Goal: Information Seeking & Learning: Learn about a topic

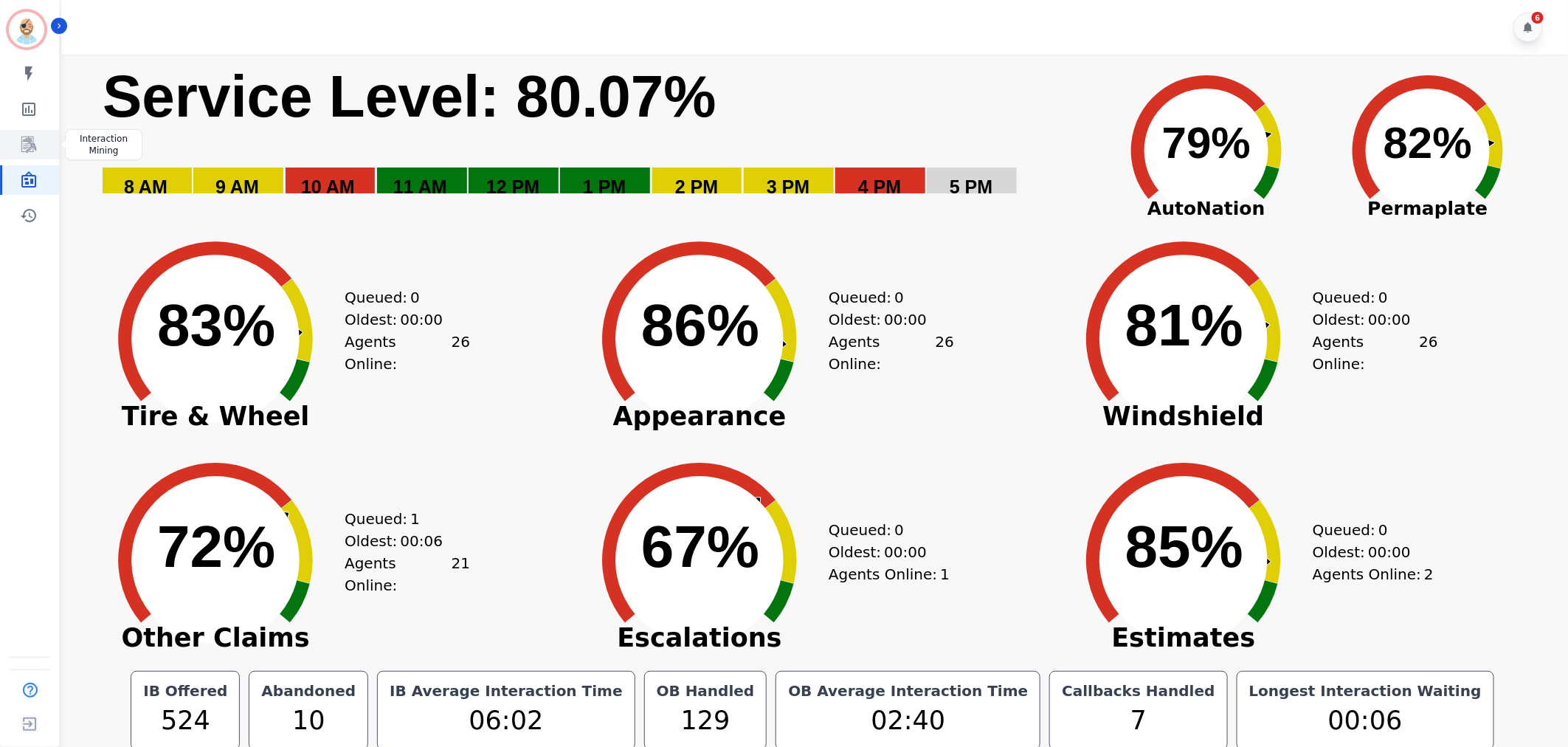
click at [31, 137] on icon "Sidebar" at bounding box center [28, 145] width 18 height 18
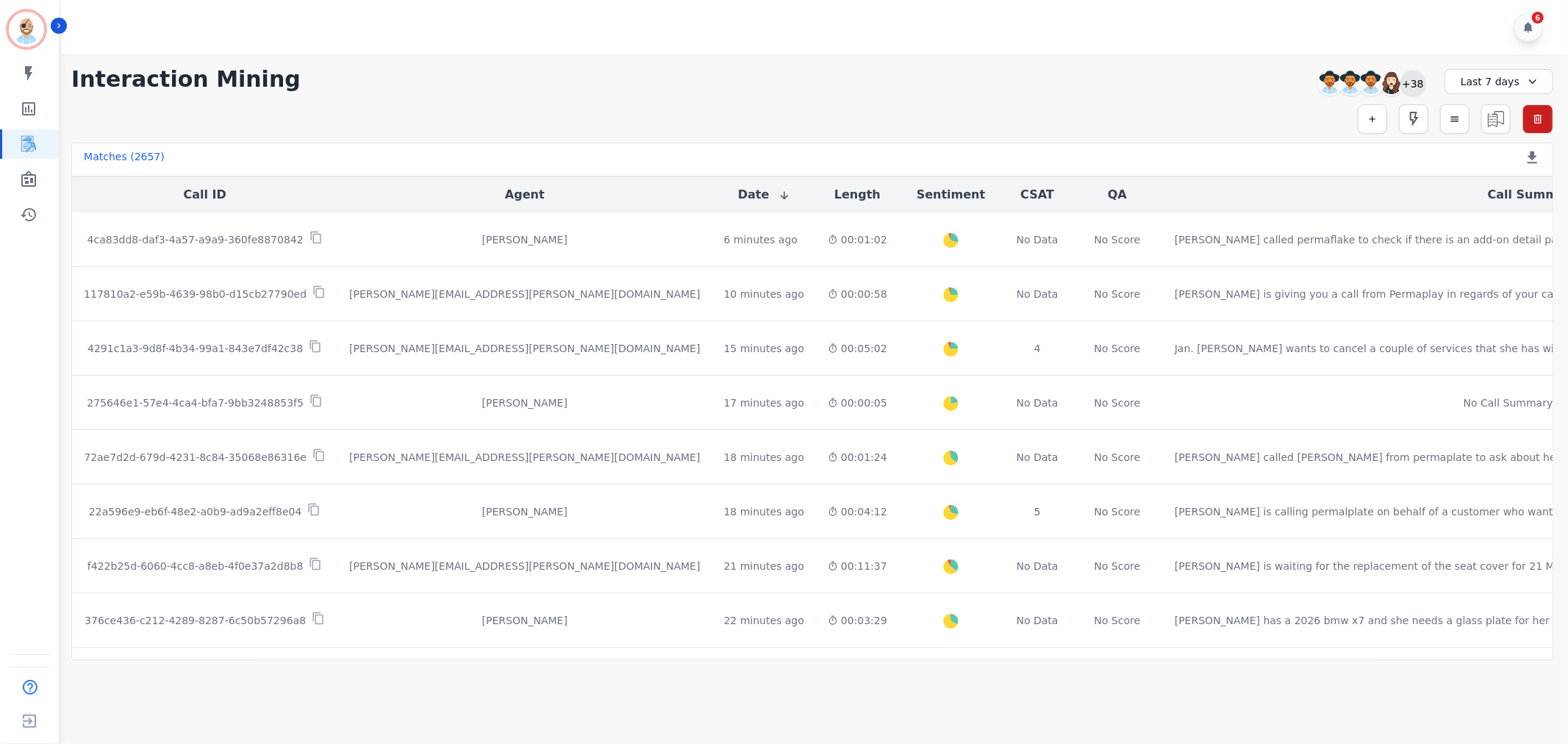
click at [1414, 87] on div "+38" at bounding box center [1412, 82] width 25 height 25
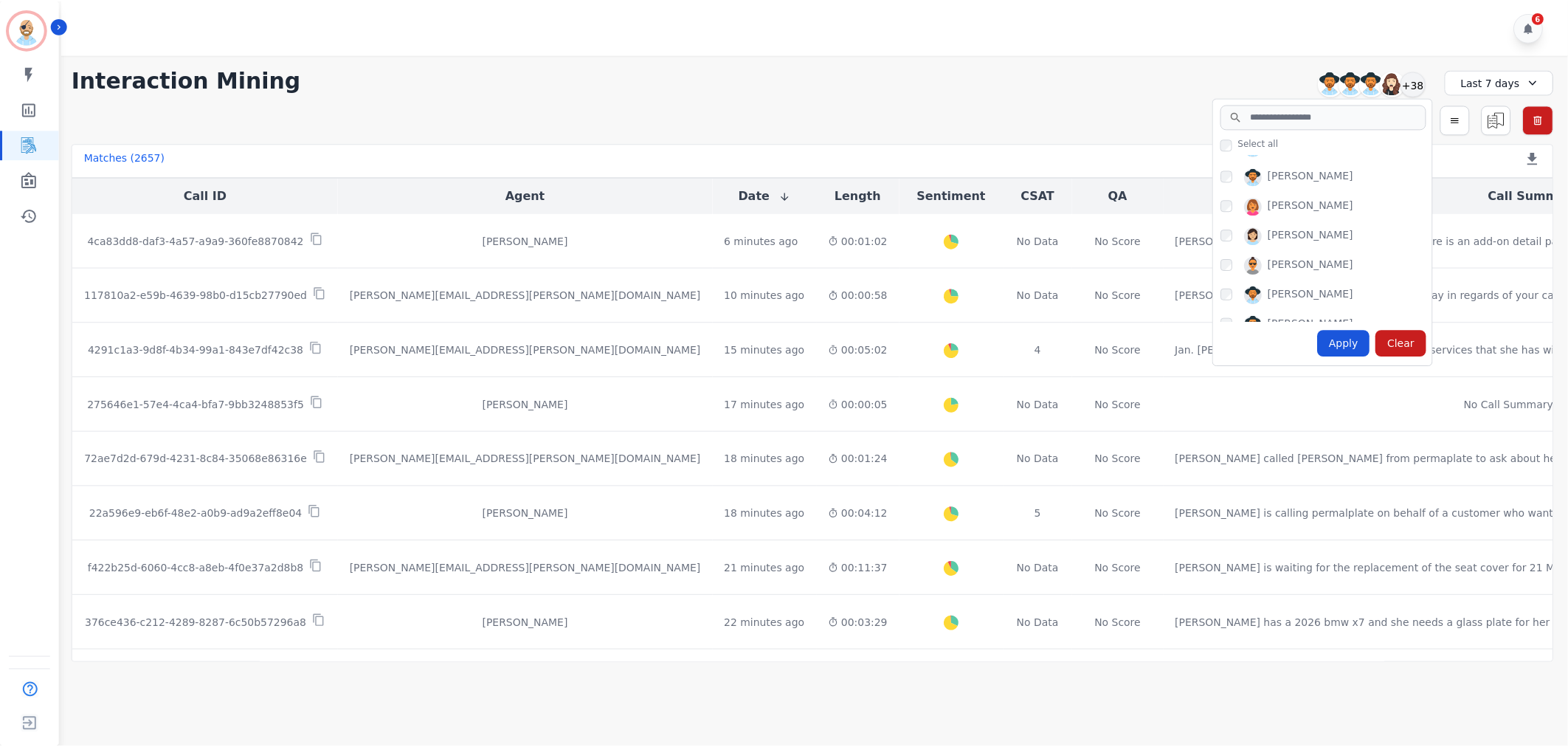
scroll to position [492, 0]
click at [1343, 341] on div "Apply" at bounding box center [1348, 343] width 53 height 27
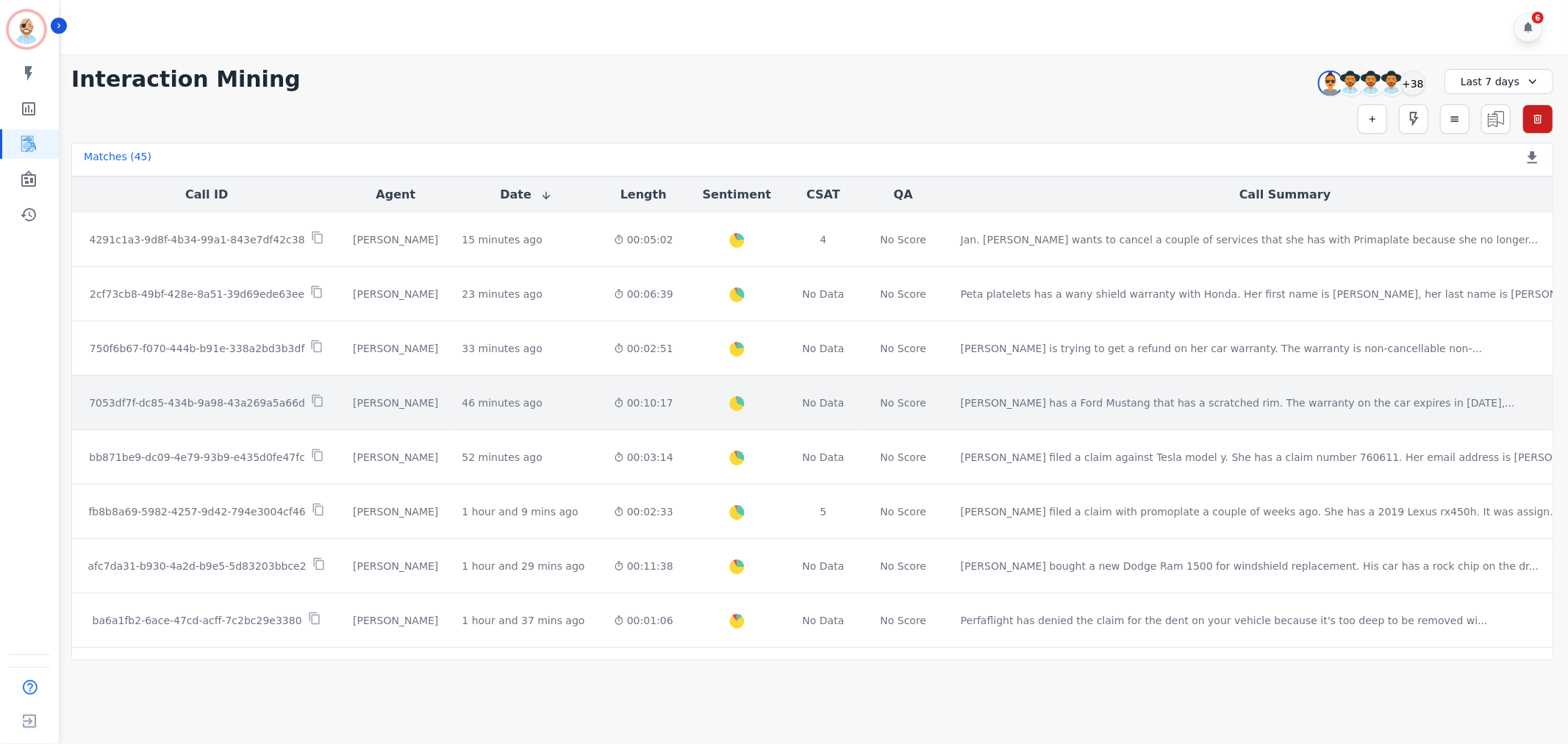
click at [255, 401] on p "7053df7f-dc85-434b-9a98-43a269a5a66d" at bounding box center [197, 402] width 216 height 15
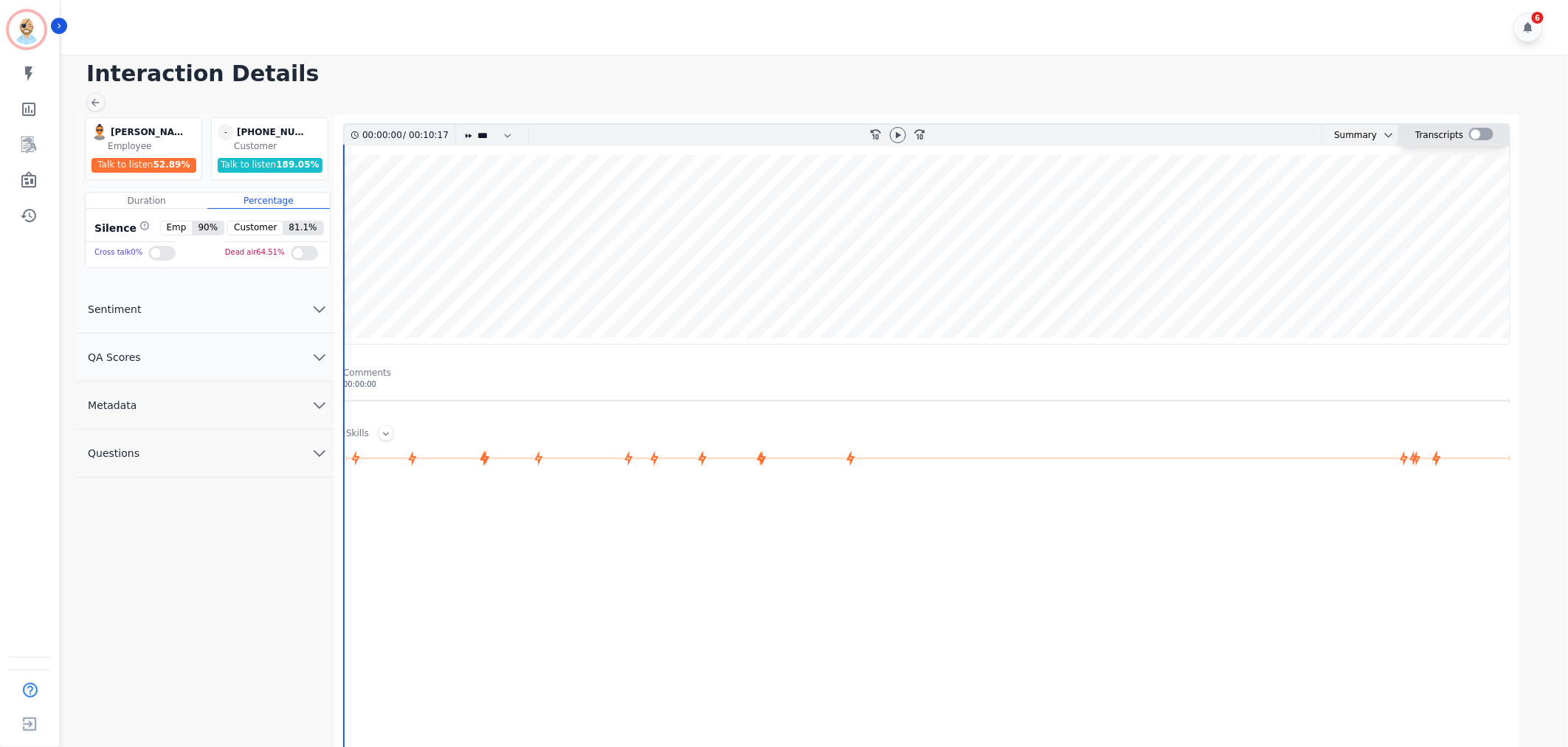
click at [1477, 134] on div at bounding box center [1481, 134] width 24 height 13
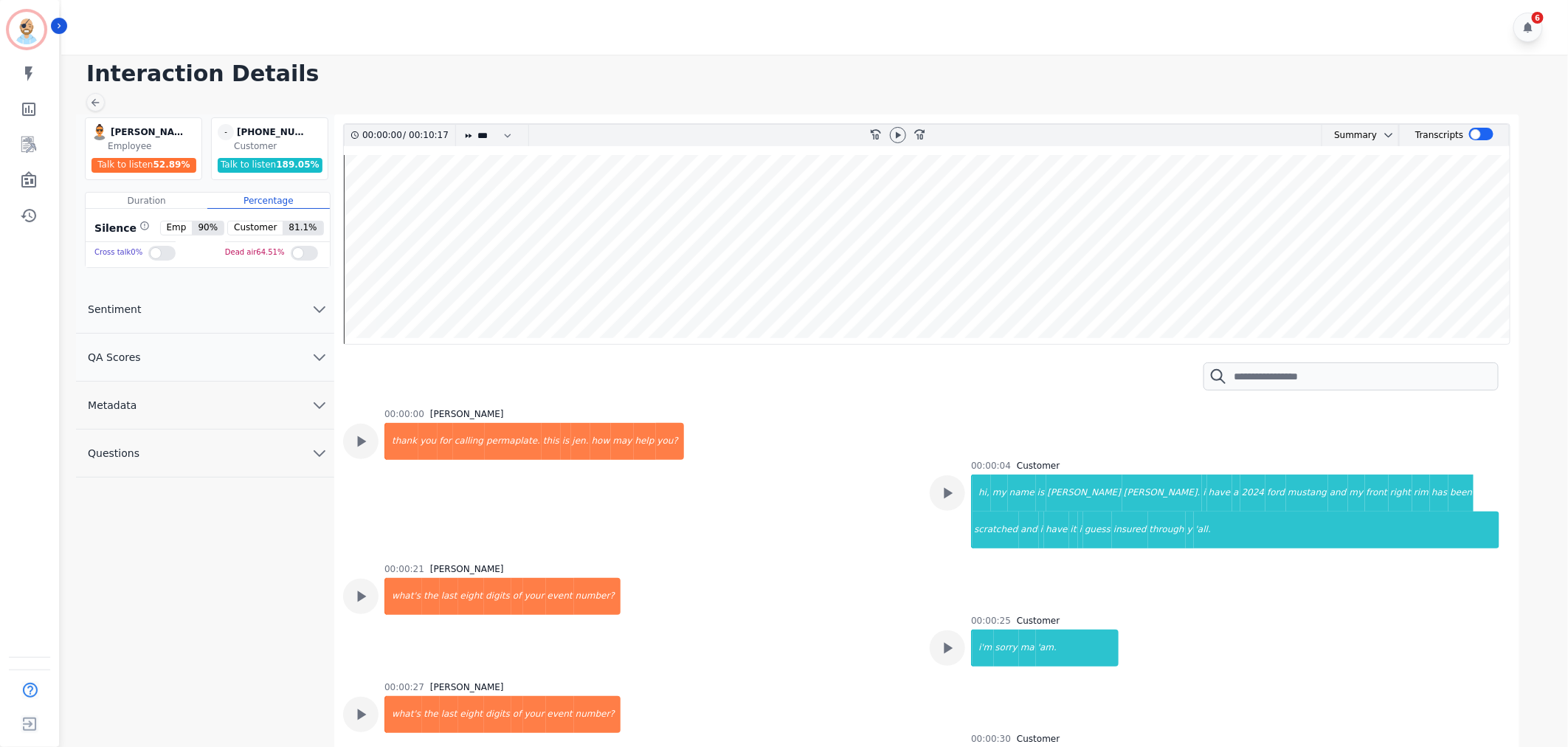
click at [1119, 54] on div "Interaction Details [PERSON_NAME] [PERSON_NAME] Employee Talk to listen 52.89 %…" at bounding box center [812, 406] width 1511 height 704
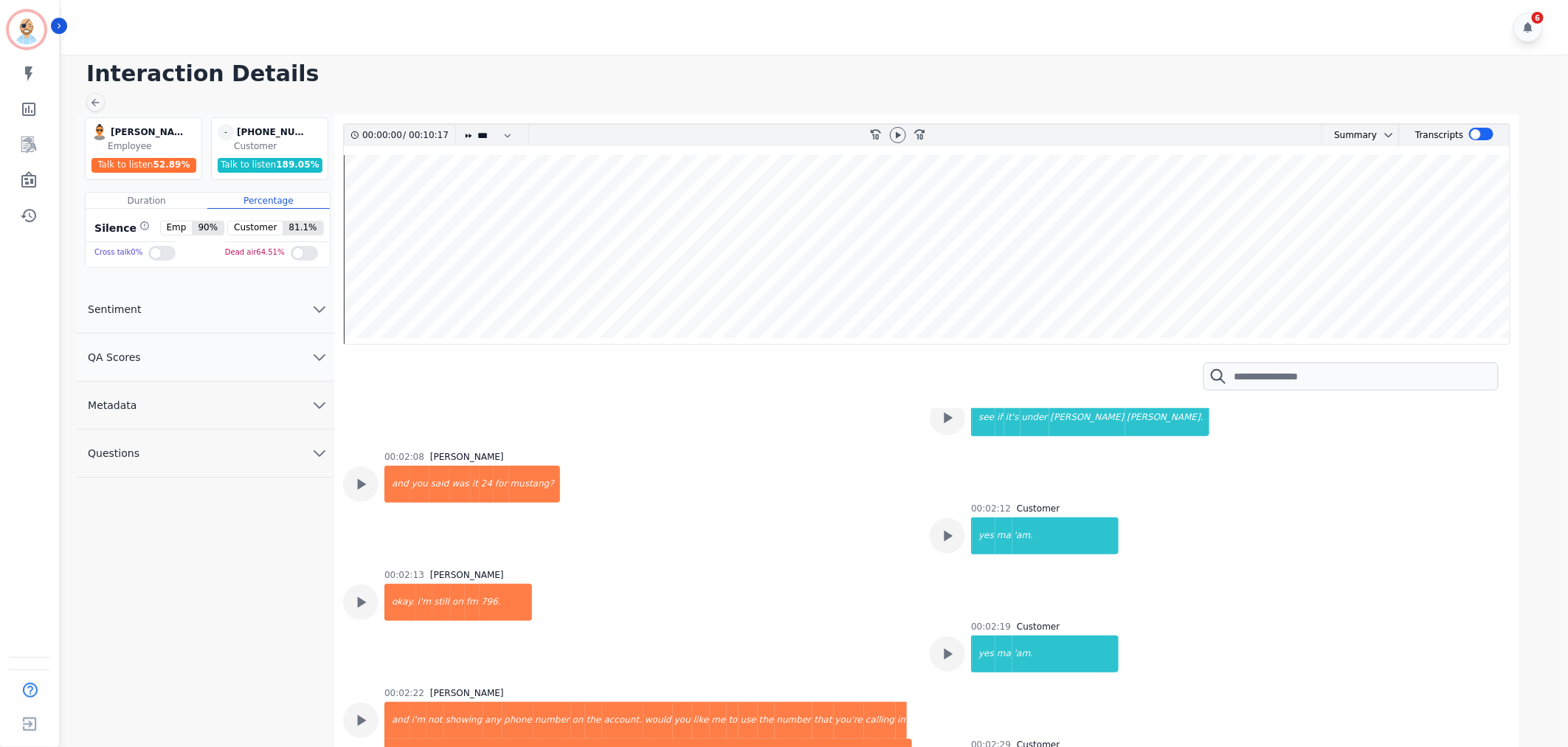
scroll to position [1477, 0]
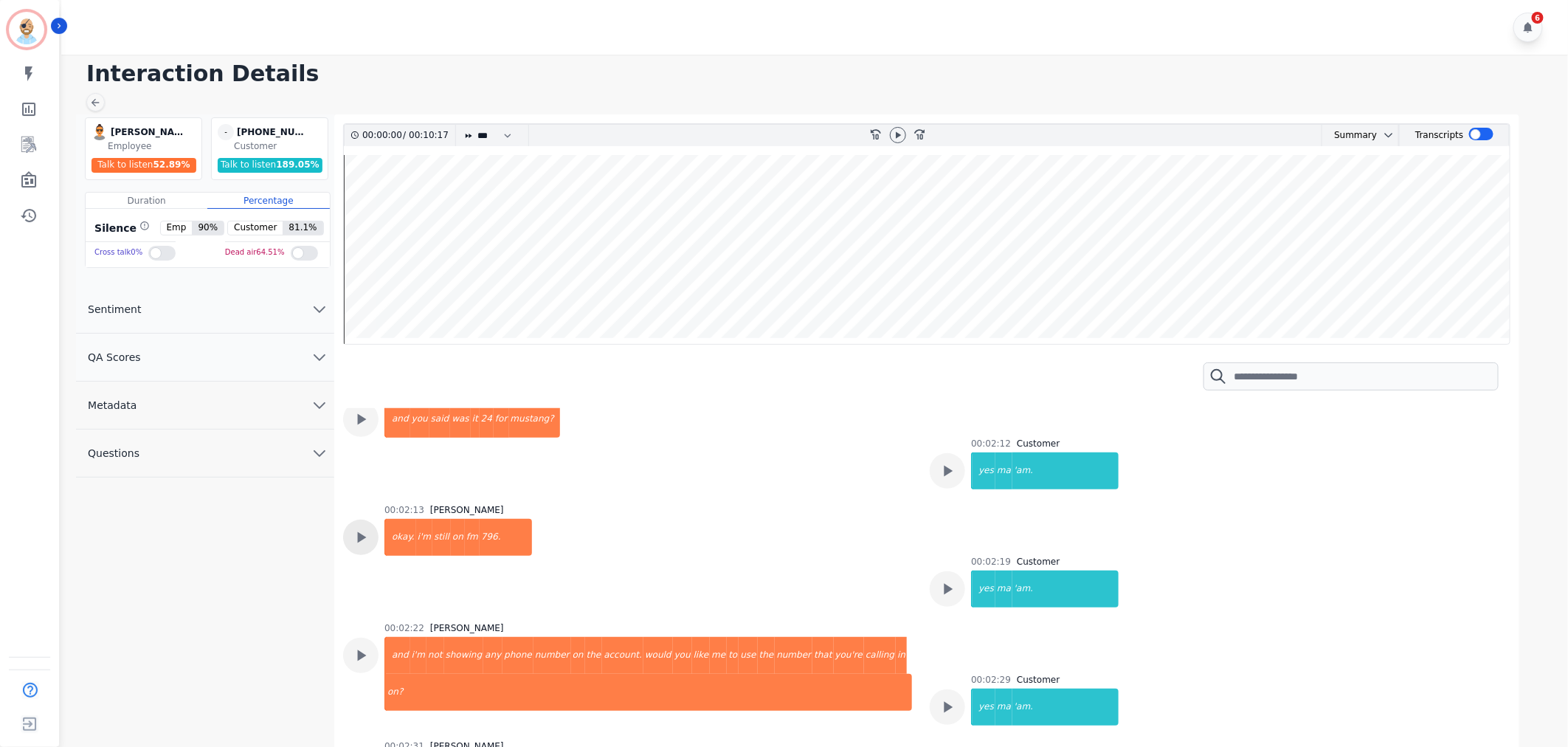
click at [352, 533] on icon at bounding box center [361, 538] width 19 height 19
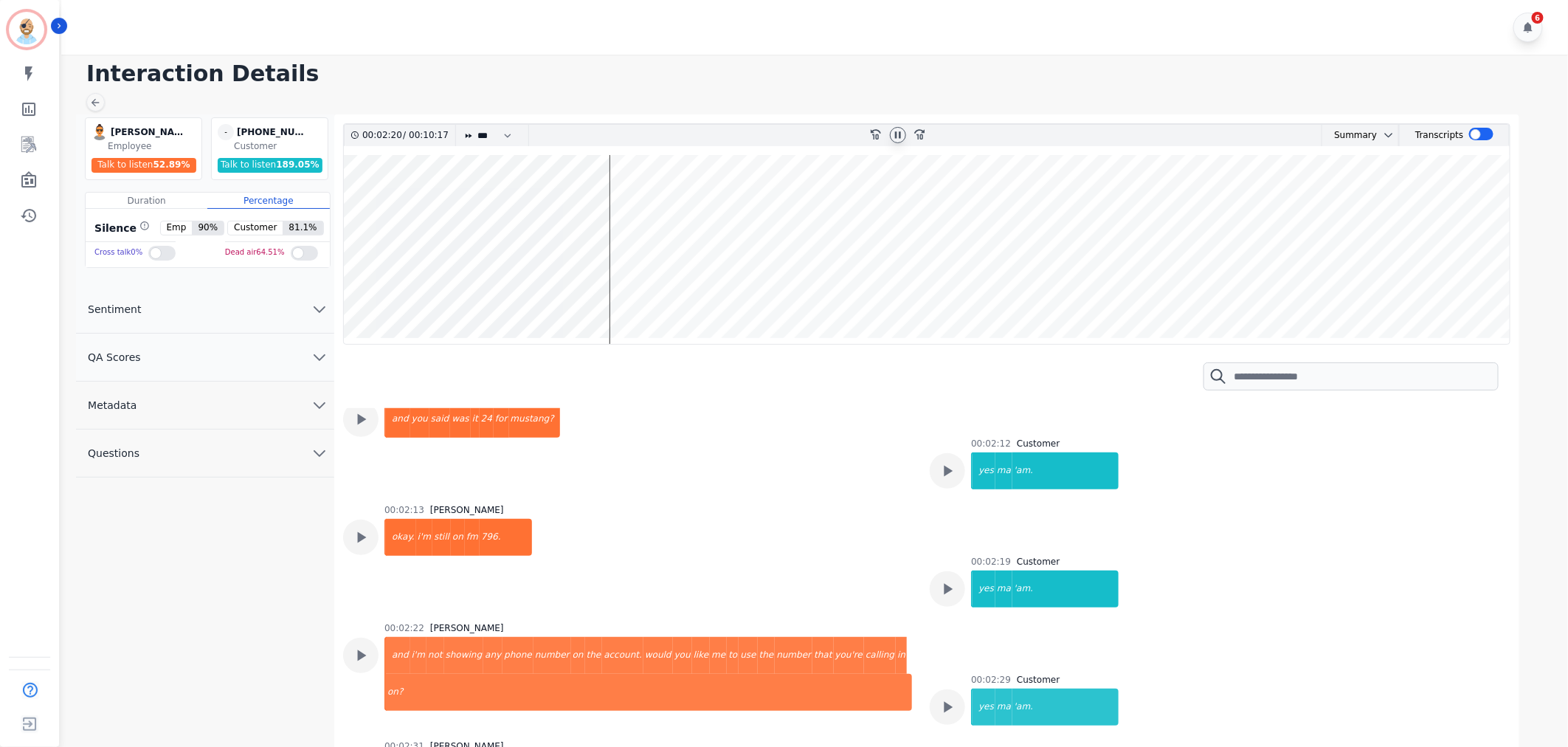
click at [897, 129] on icon at bounding box center [898, 135] width 12 height 12
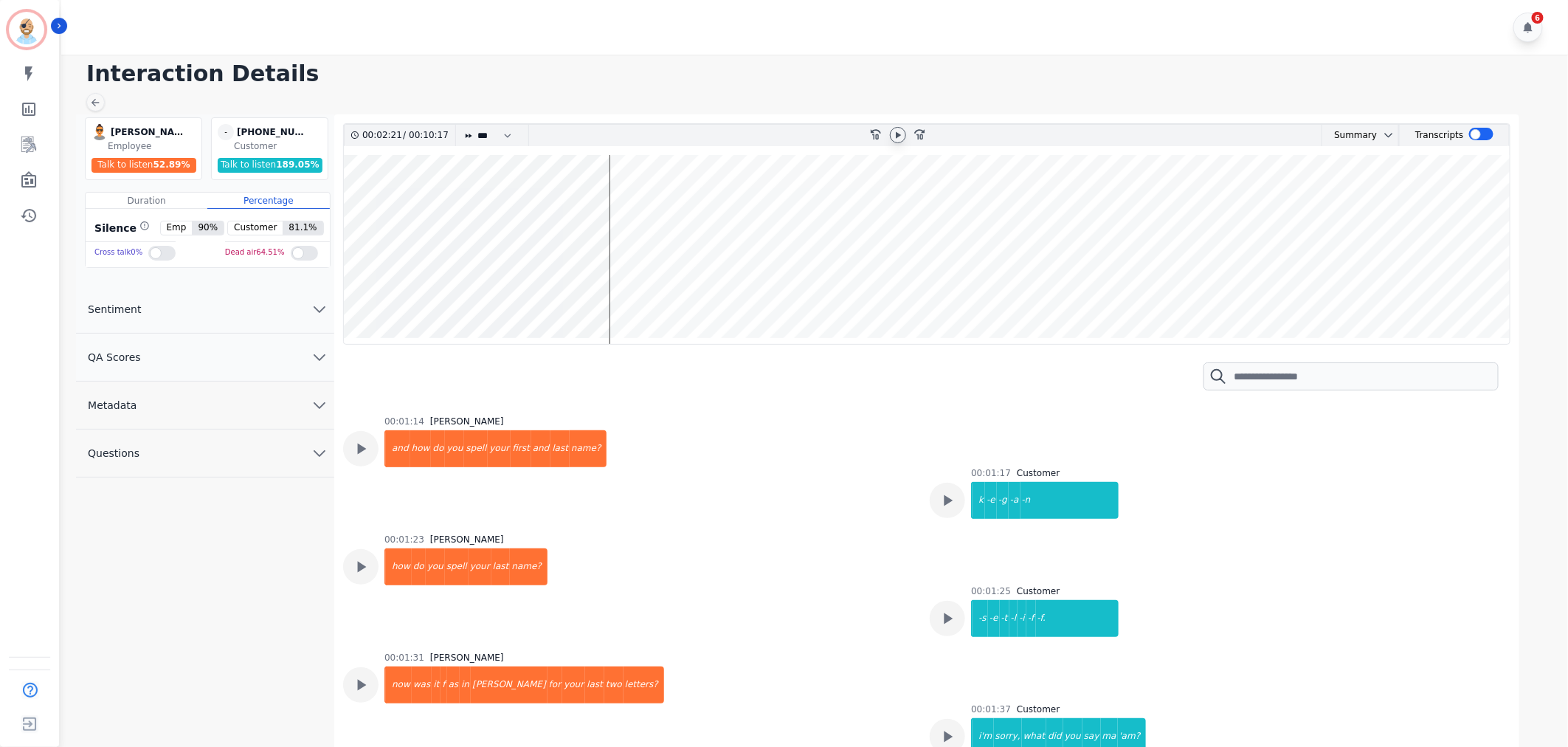
scroll to position [0, 0]
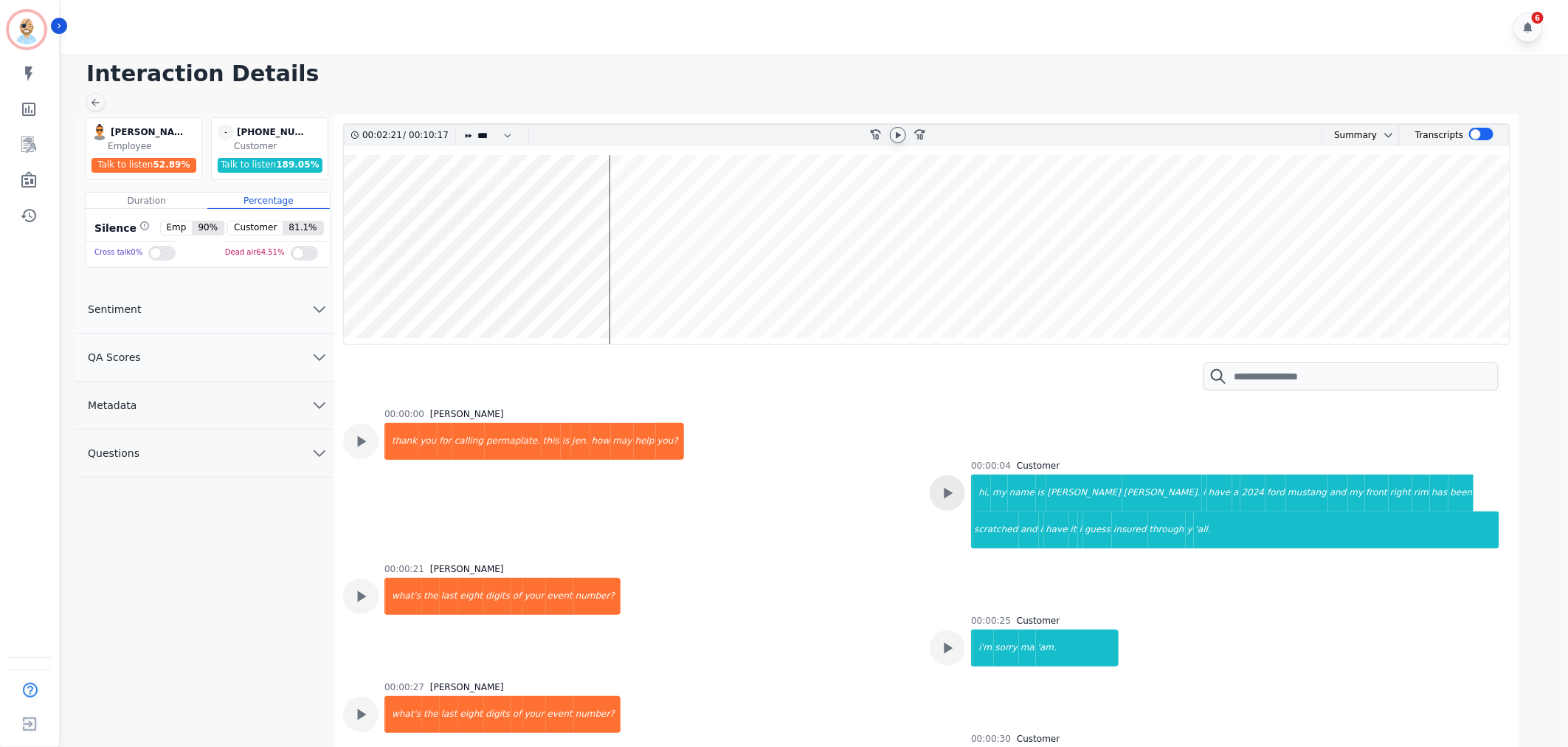
click at [938, 489] on icon at bounding box center [947, 493] width 19 height 19
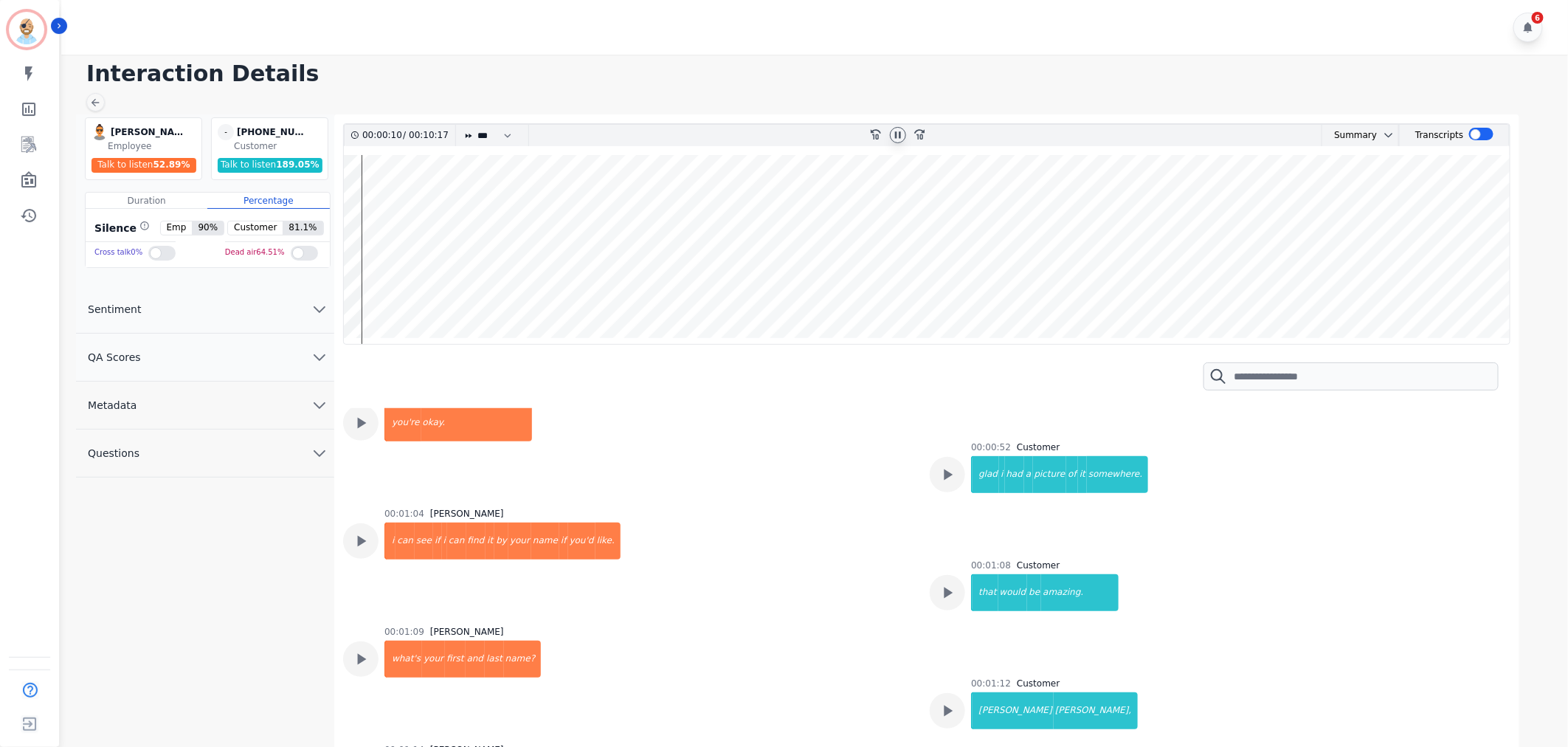
scroll to position [492, 0]
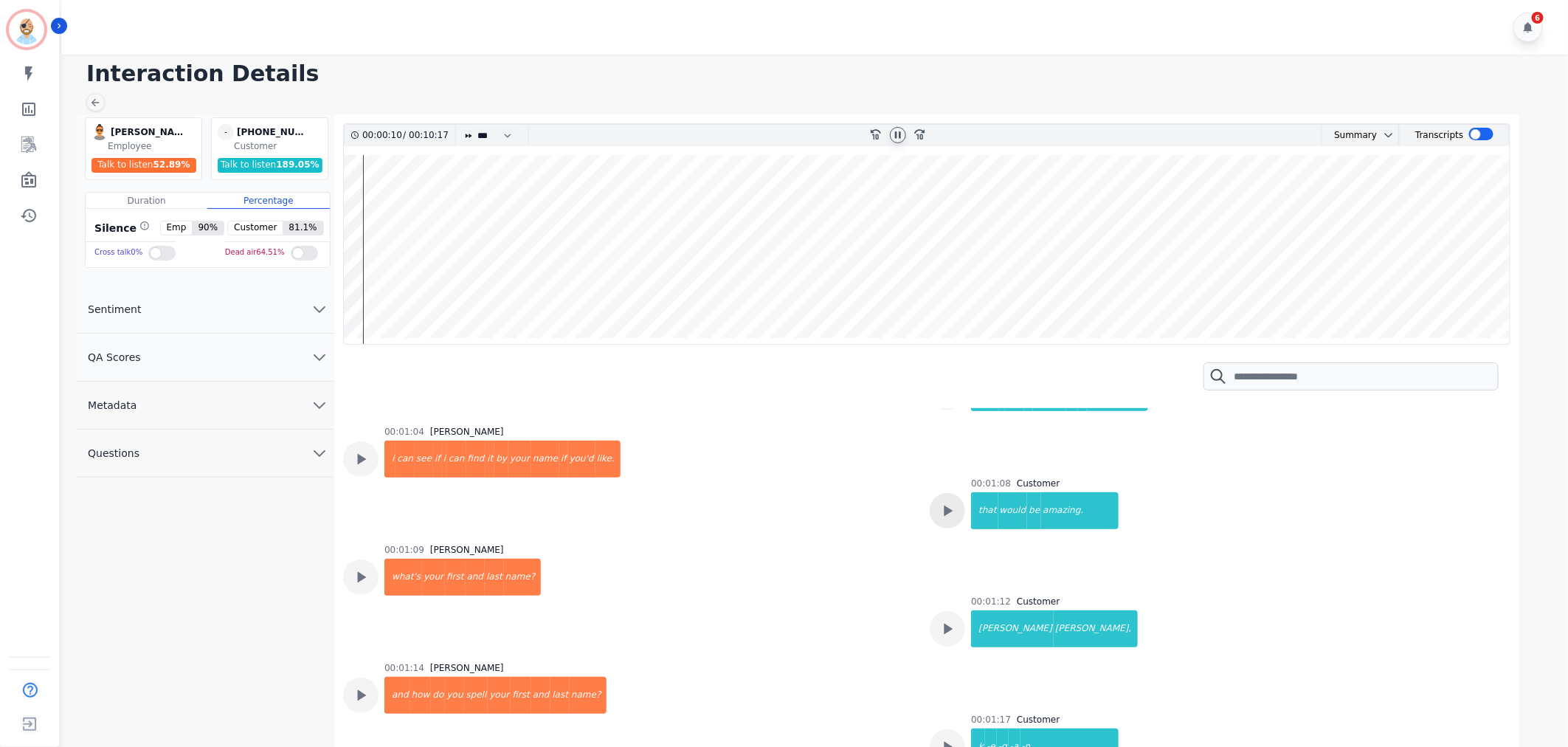
click at [945, 515] on icon at bounding box center [947, 511] width 19 height 19
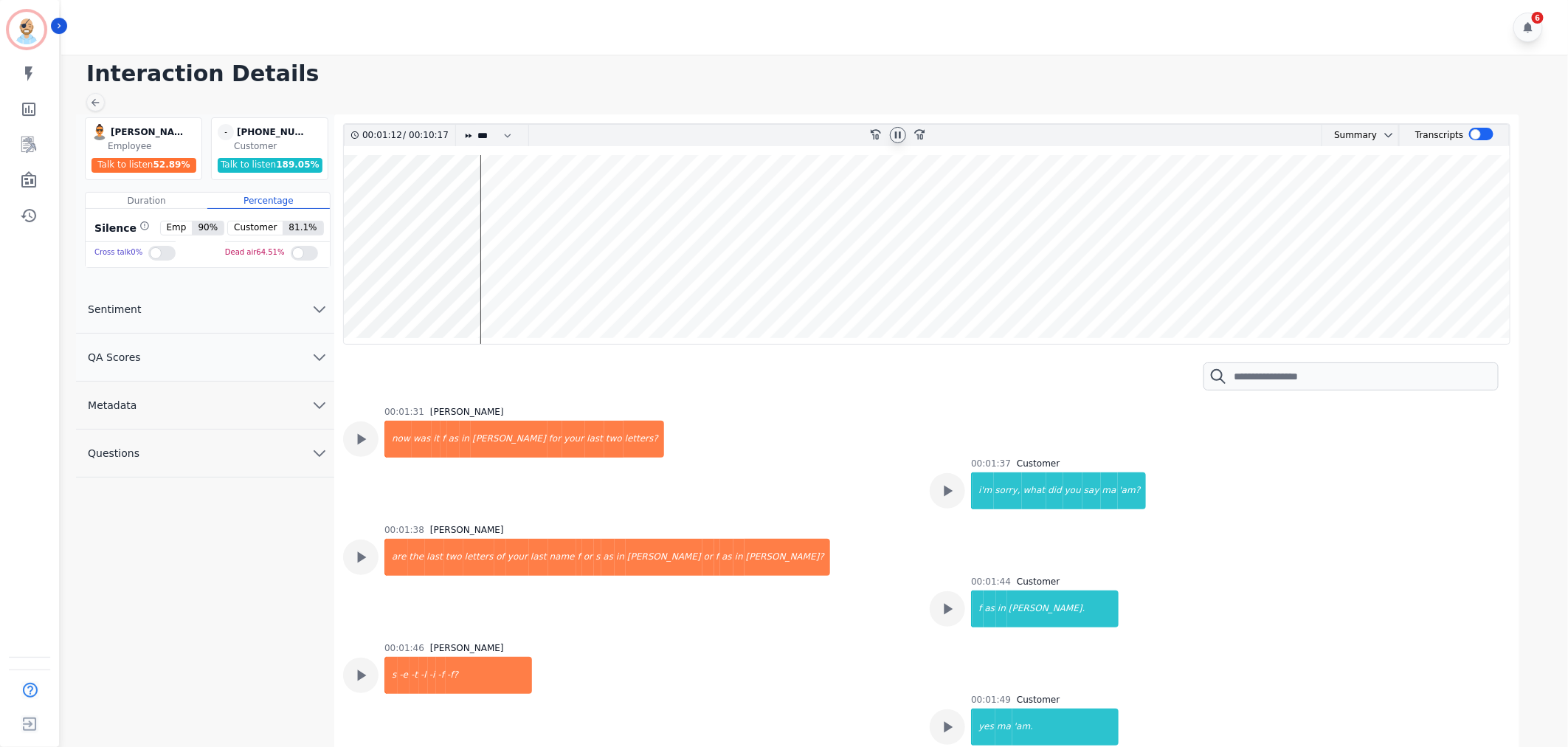
scroll to position [1148, 0]
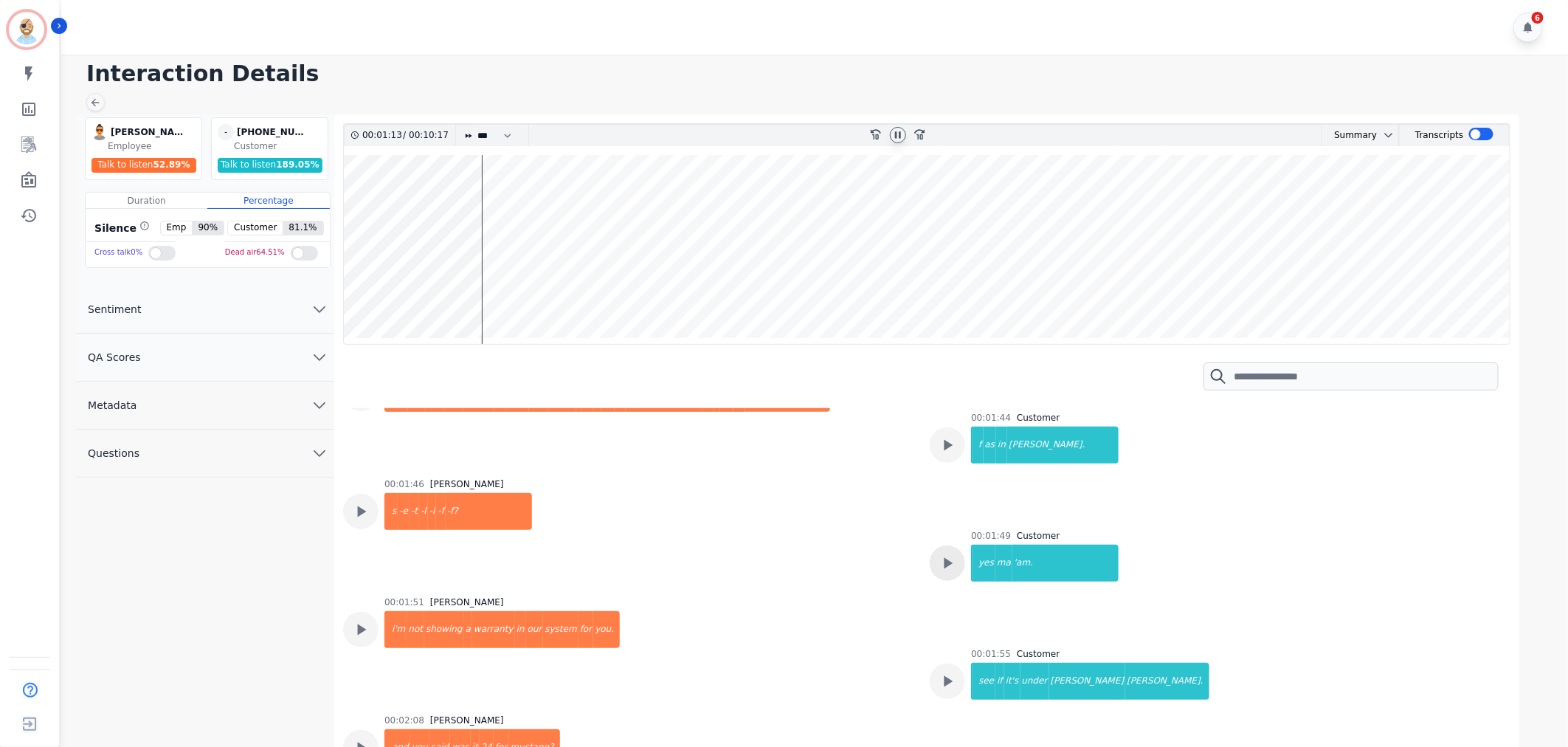
click at [945, 558] on icon at bounding box center [949, 563] width 9 height 11
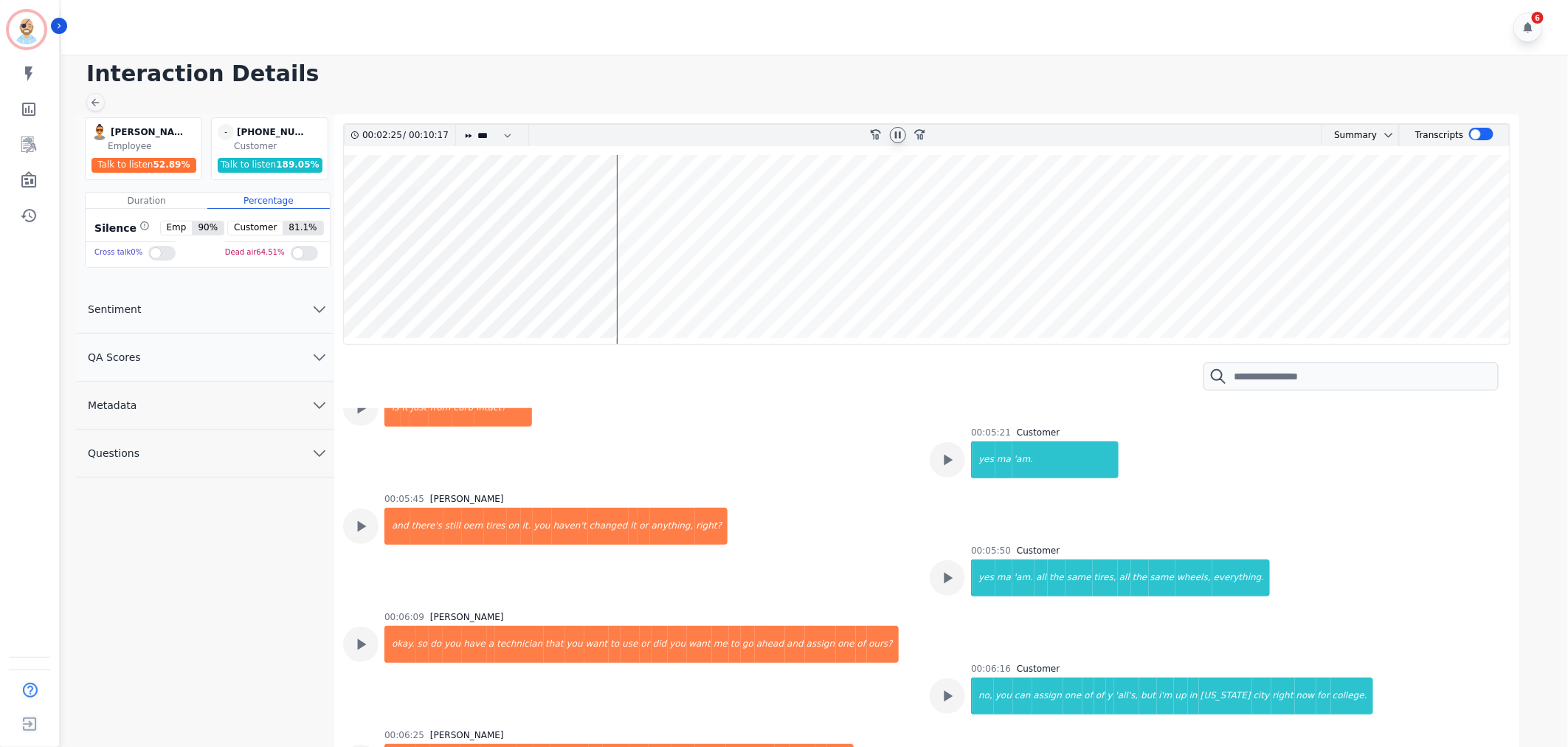
scroll to position [2788, 0]
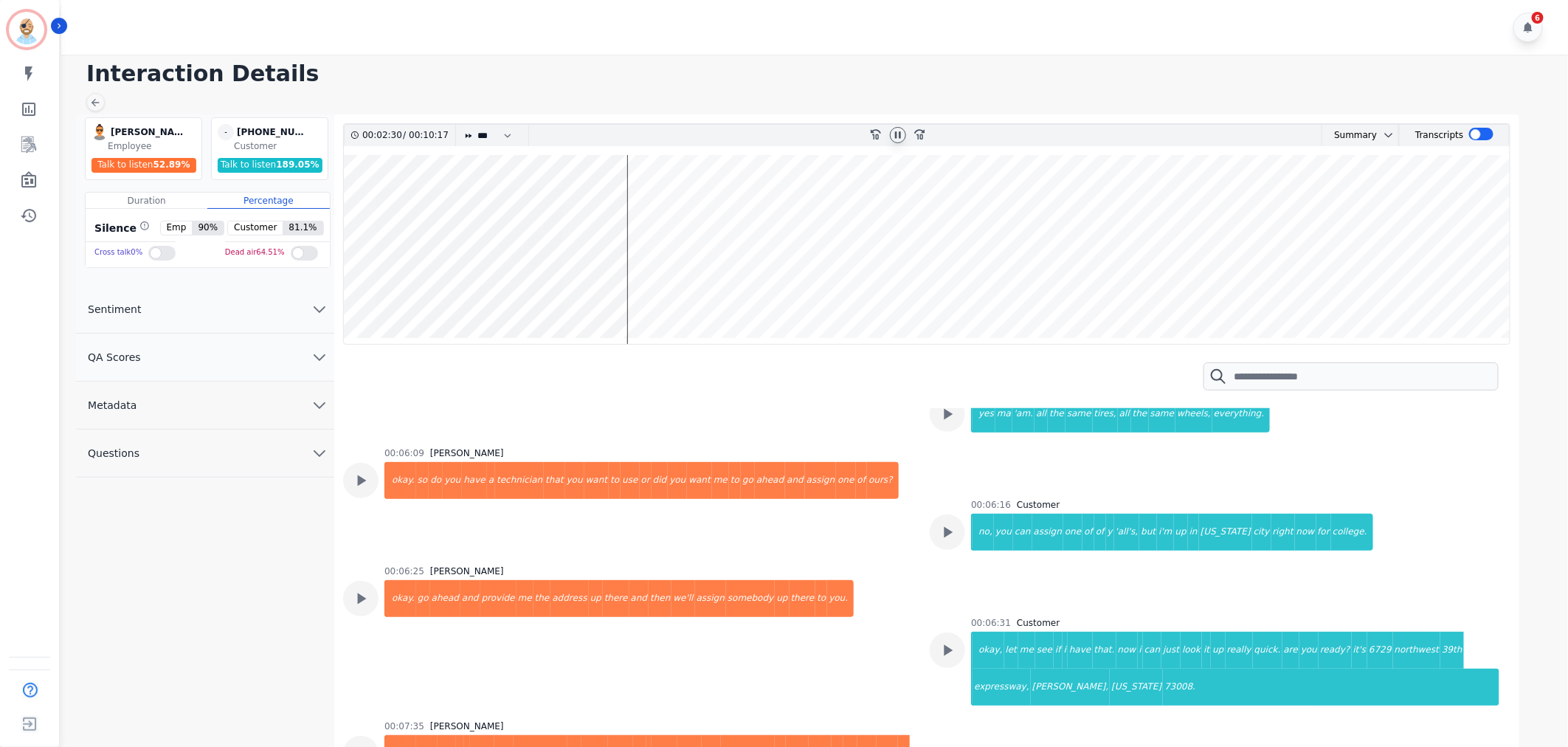
click at [945, 641] on icon at bounding box center [947, 651] width 19 height 19
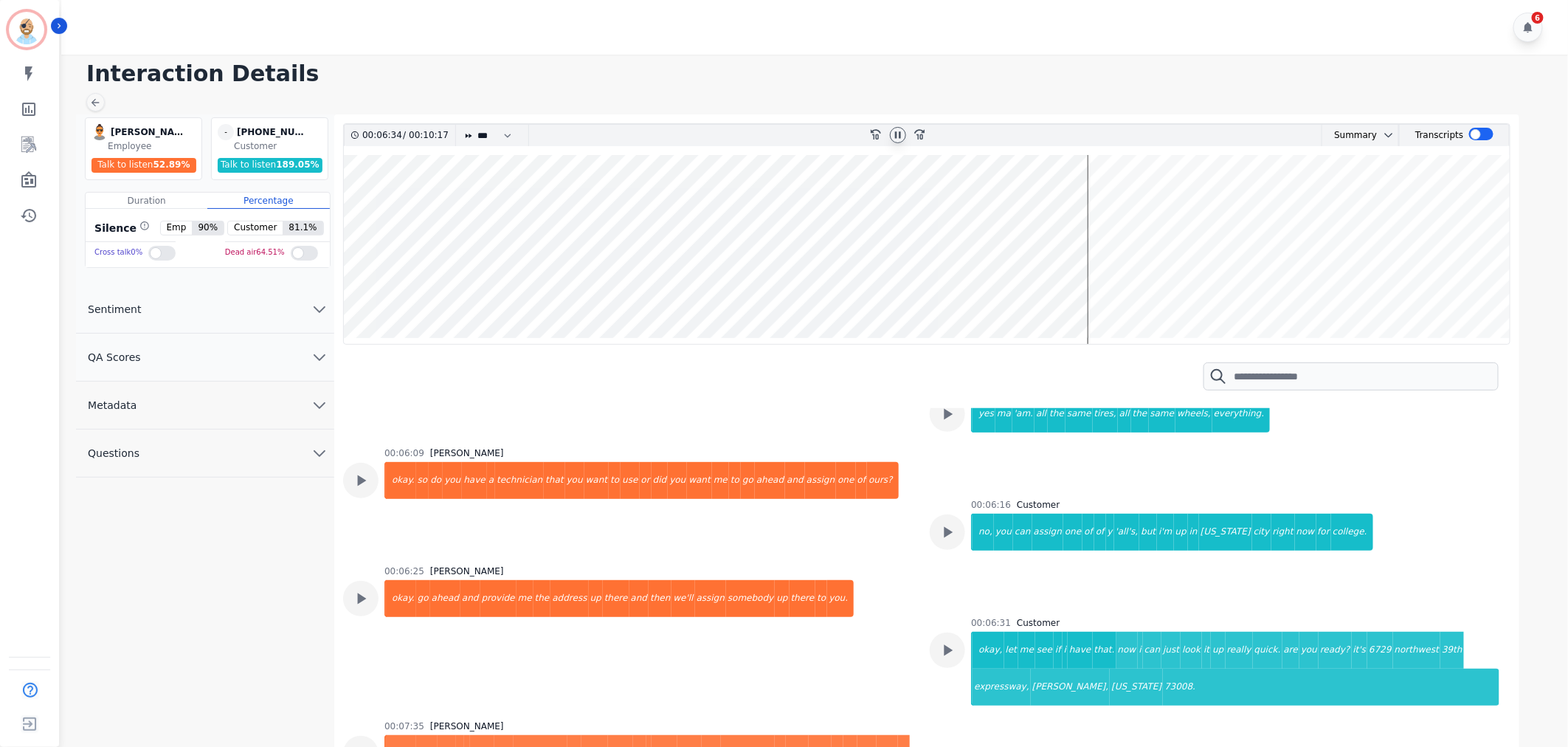
click at [699, 632] on div "00:06:25 [PERSON_NAME] go ahead and provide me the address up there and then we…" at bounding box center [618, 633] width 469 height 137
click at [813, 565] on div "00:06:25 [PERSON_NAME] go ahead and provide me the address up there and then we…" at bounding box center [627, 633] width 569 height 137
click at [662, 495] on div "00:06:09 [PERSON_NAME]. so do you have a technician that you want to use or did…" at bounding box center [641, 497] width 514 height 101
click at [865, 447] on div "00:06:09 [PERSON_NAME]. so do you have a technician that you want to use or did…" at bounding box center [627, 497] width 569 height 101
click at [709, 396] on div at bounding box center [927, 377] width 1168 height 64
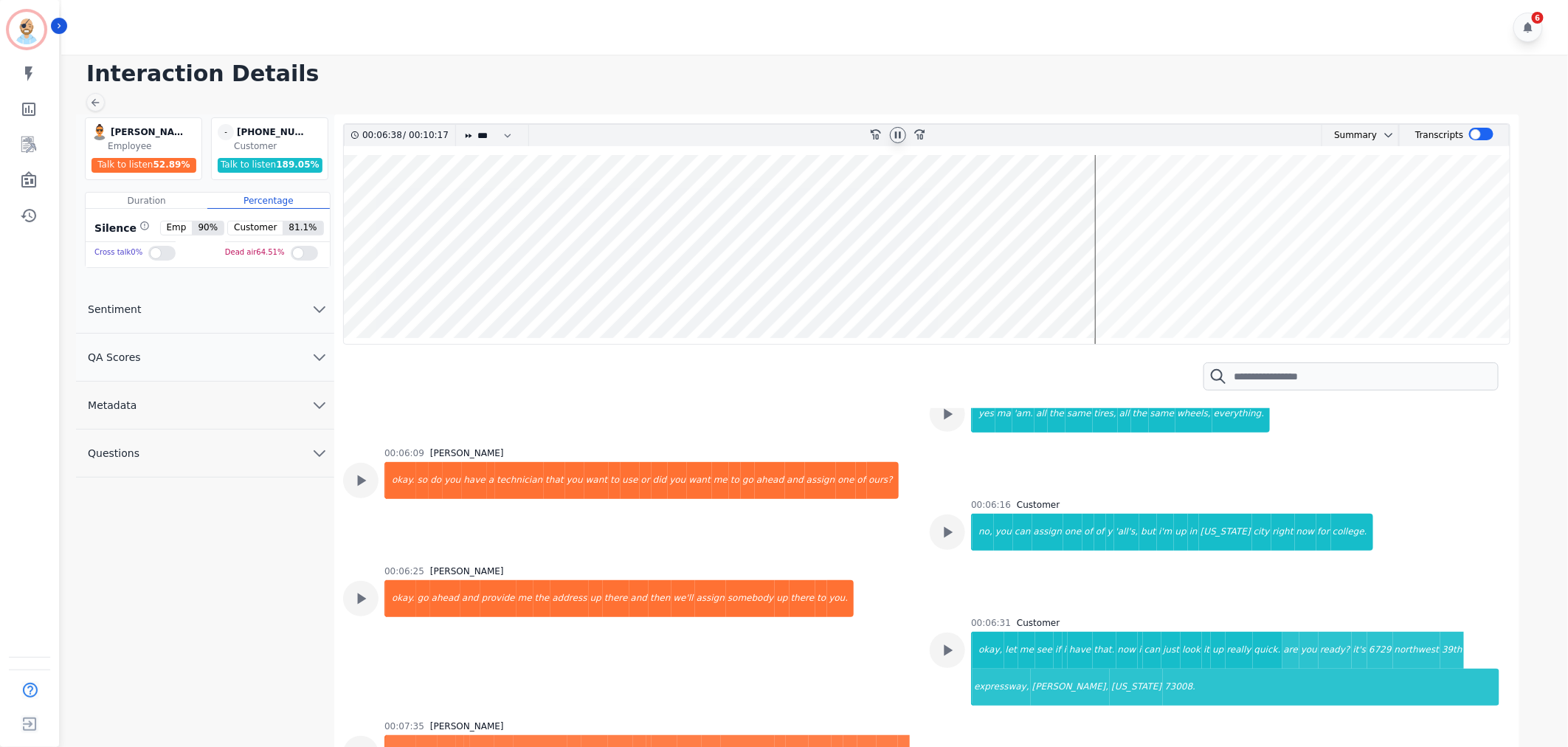
click at [896, 135] on icon at bounding box center [897, 135] width 6 height 7
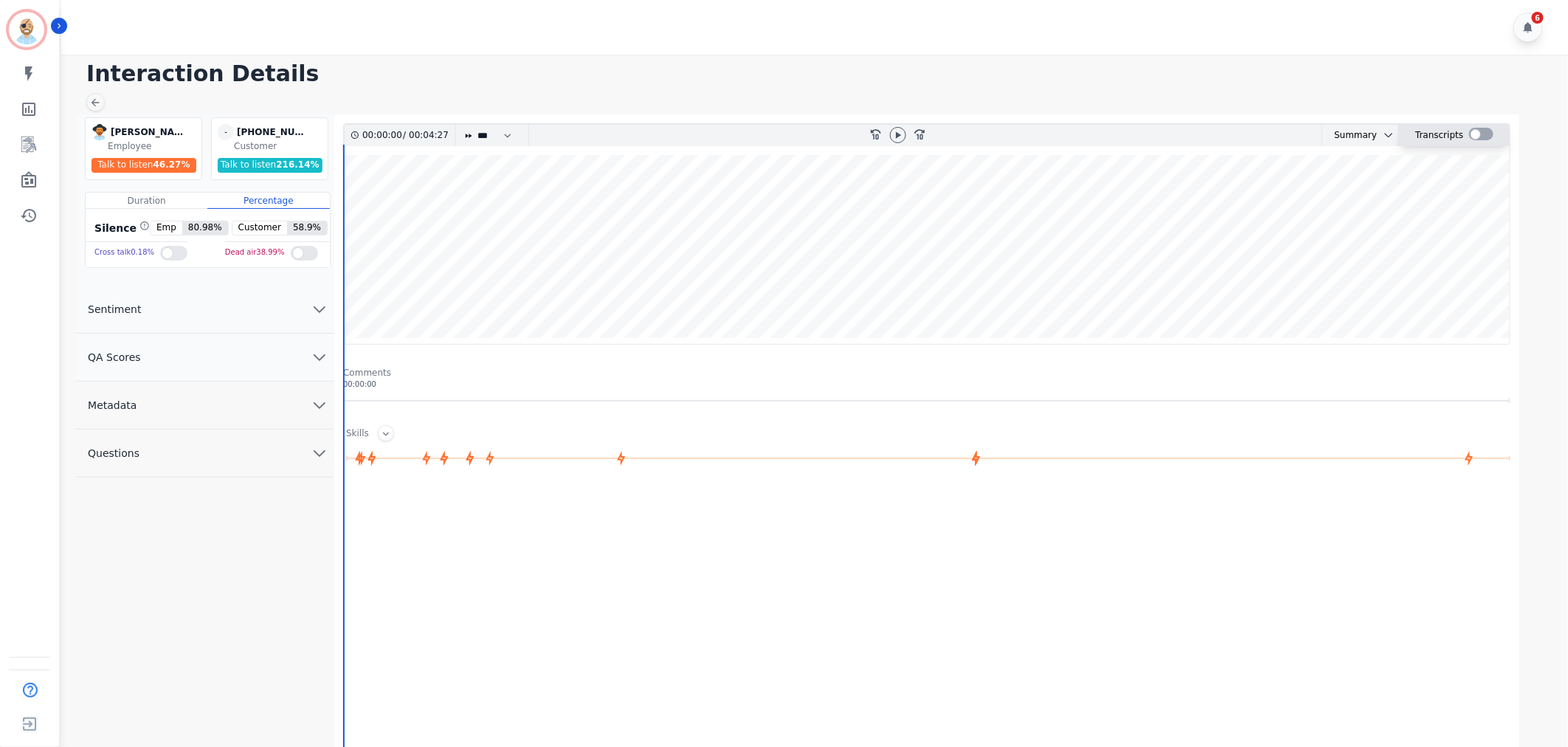
click at [1473, 132] on div at bounding box center [1481, 134] width 24 height 13
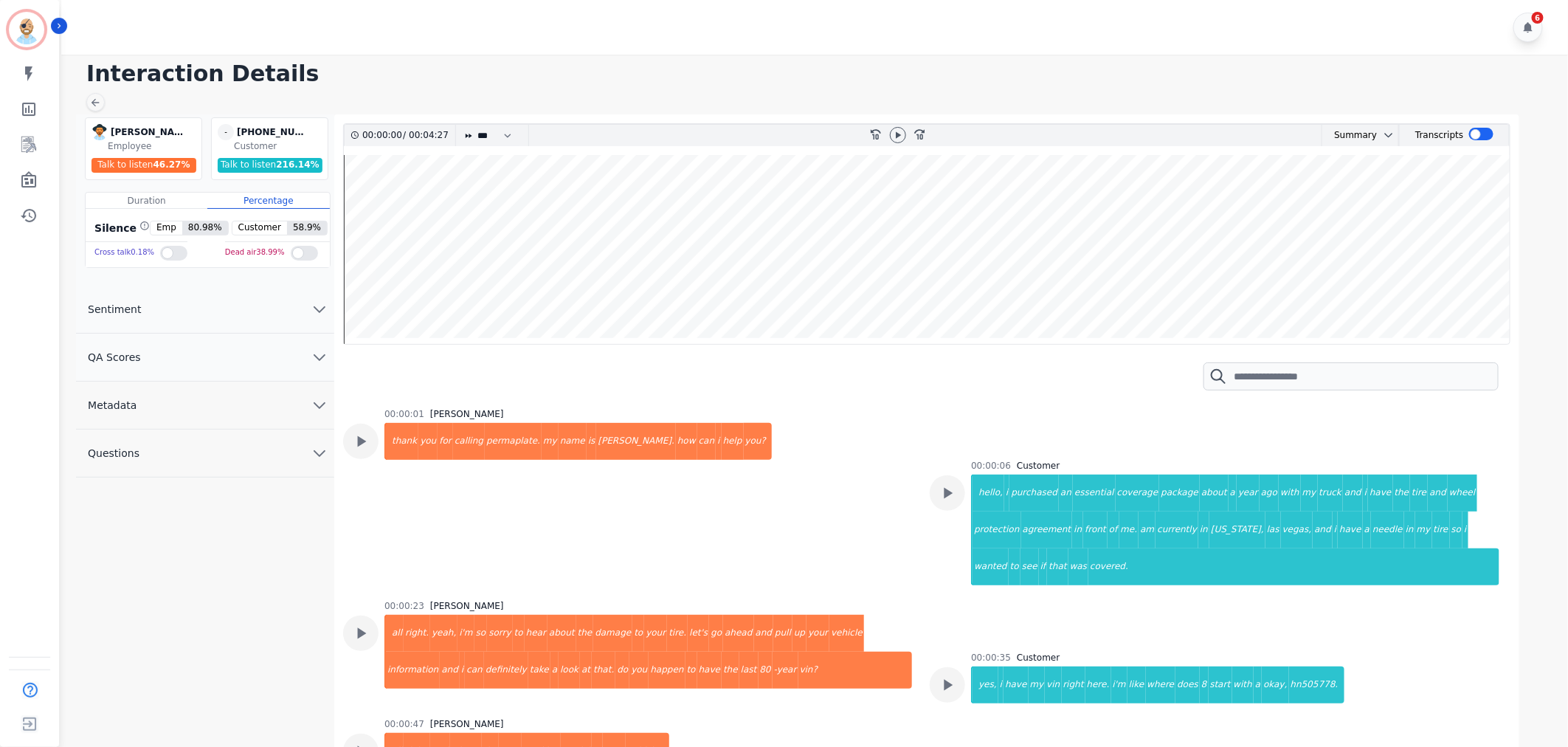
click at [959, 41] on div "6" at bounding box center [816, 27] width 1511 height 54
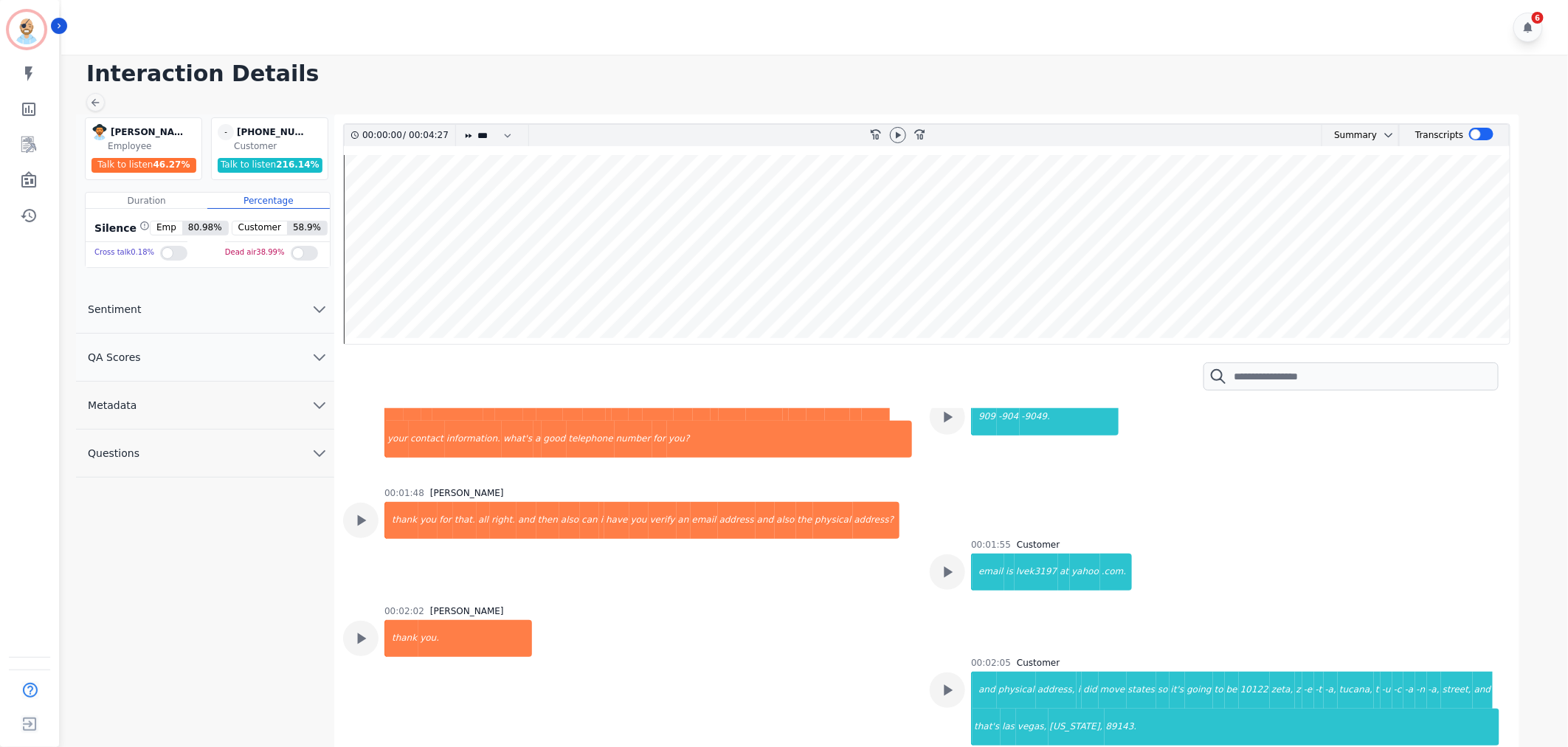
scroll to position [820, 0]
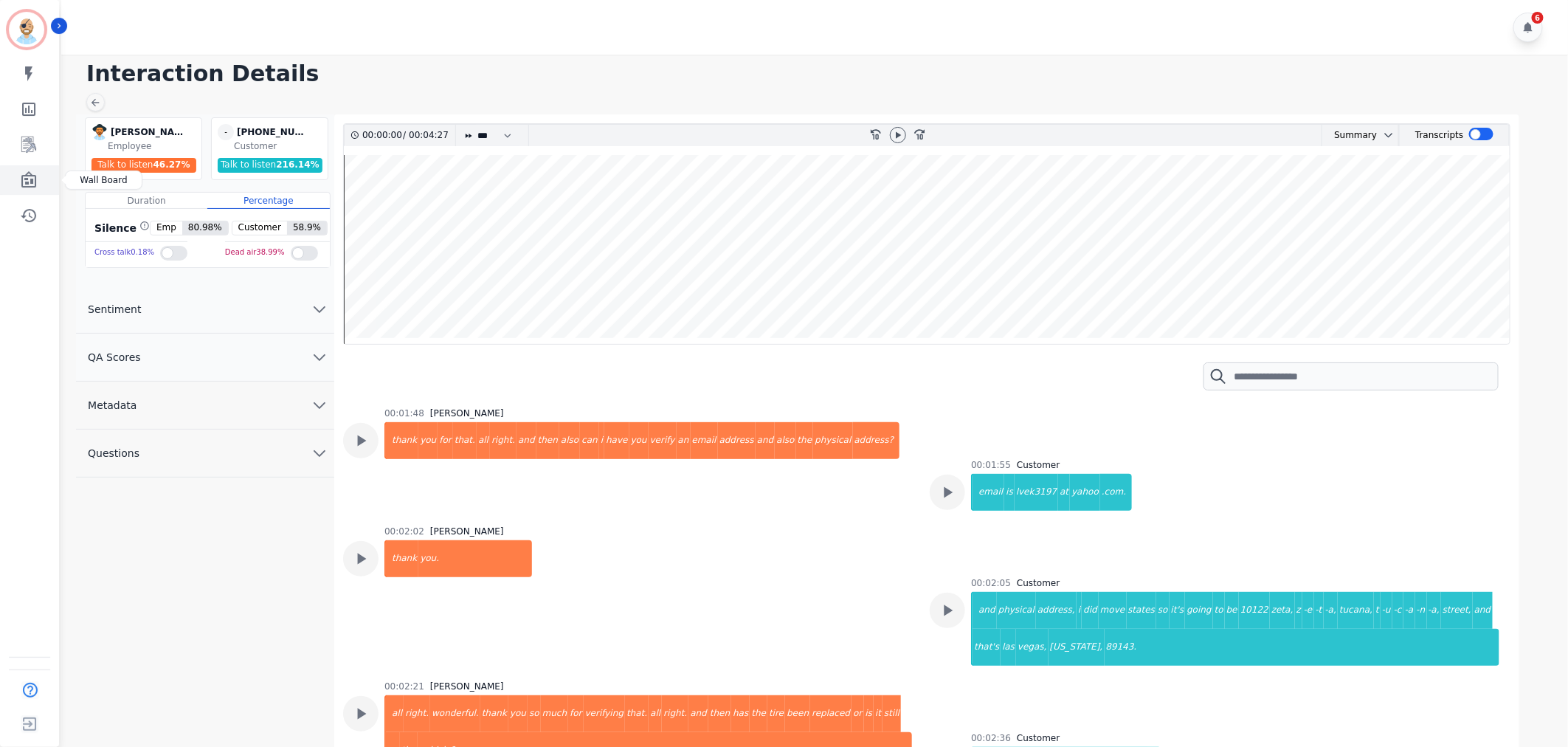
click at [28, 175] on icon "Sidebar" at bounding box center [28, 179] width 15 height 16
